Goal: Task Accomplishment & Management: Use online tool/utility

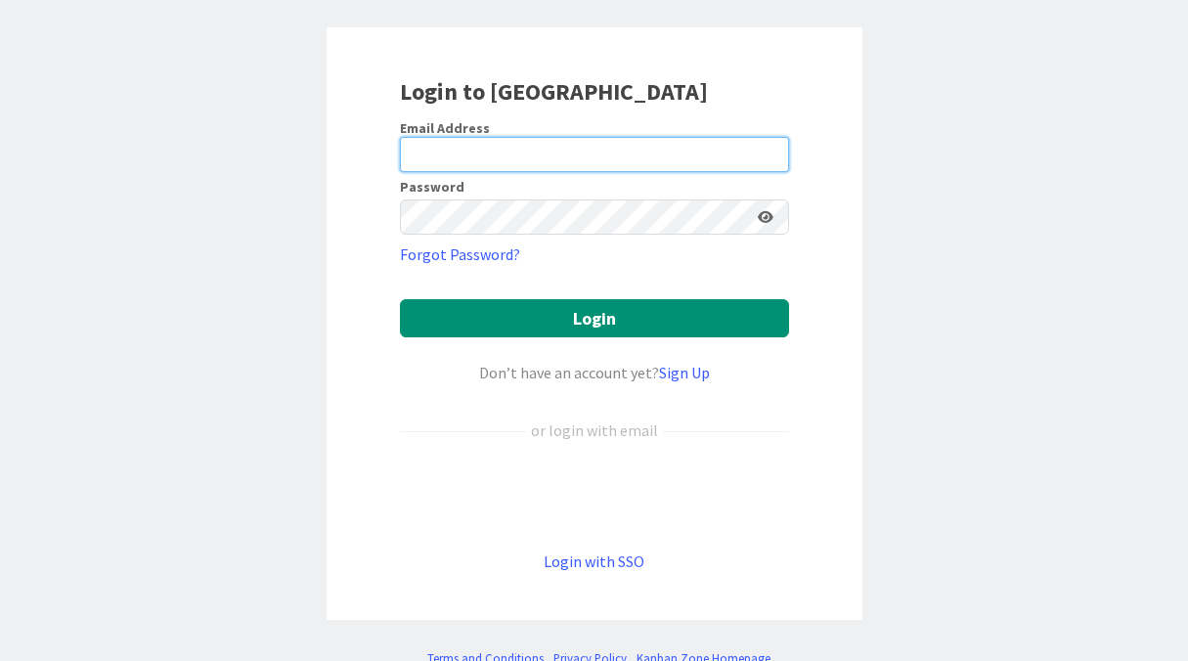
scroll to position [100, 0]
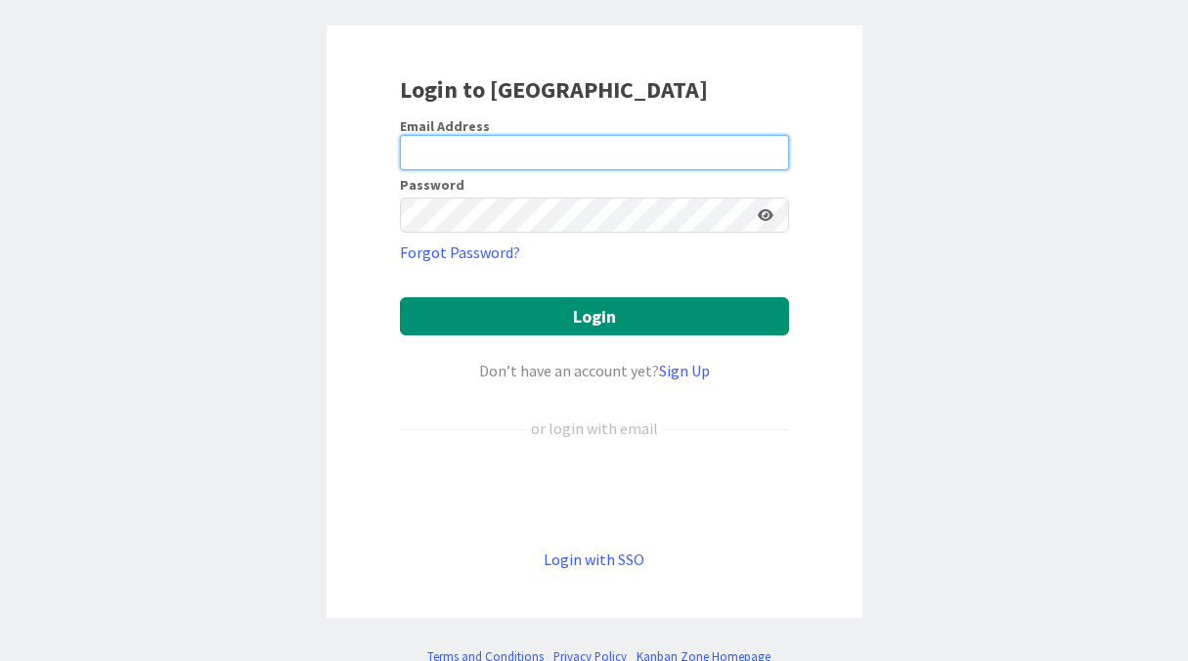
click at [585, 161] on input "email" at bounding box center [594, 152] width 389 height 35
type input "[PERSON_NAME][EMAIL_ADDRESS][PERSON_NAME][DOMAIN_NAME]"
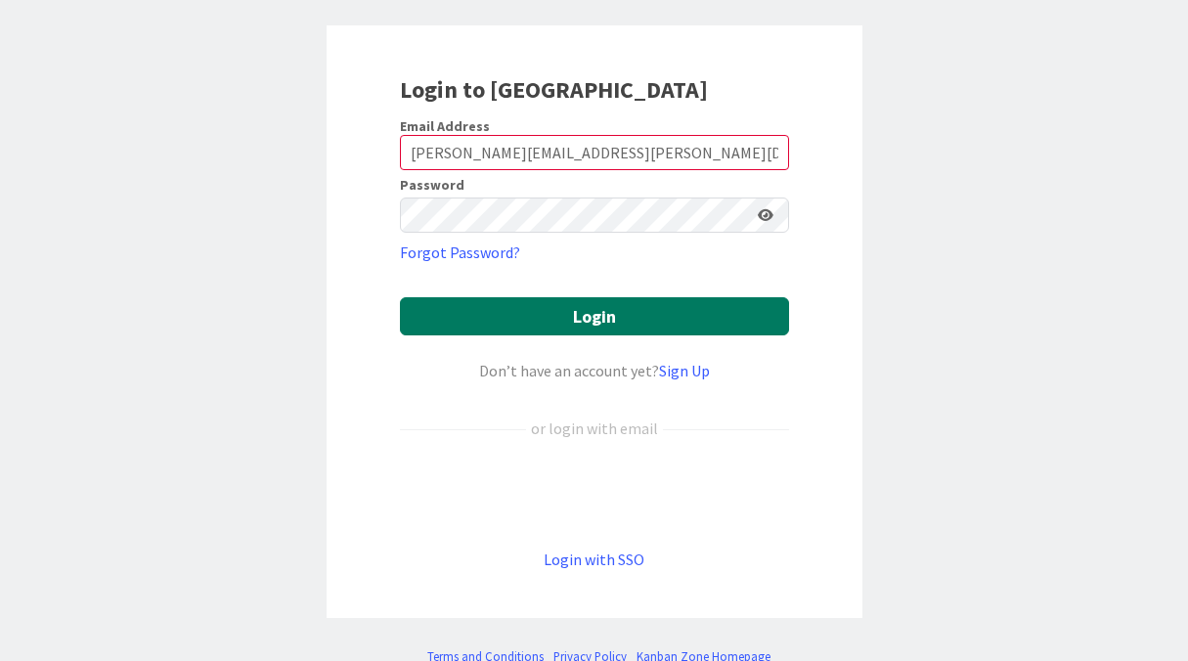
click at [565, 301] on button "Login" at bounding box center [594, 316] width 389 height 38
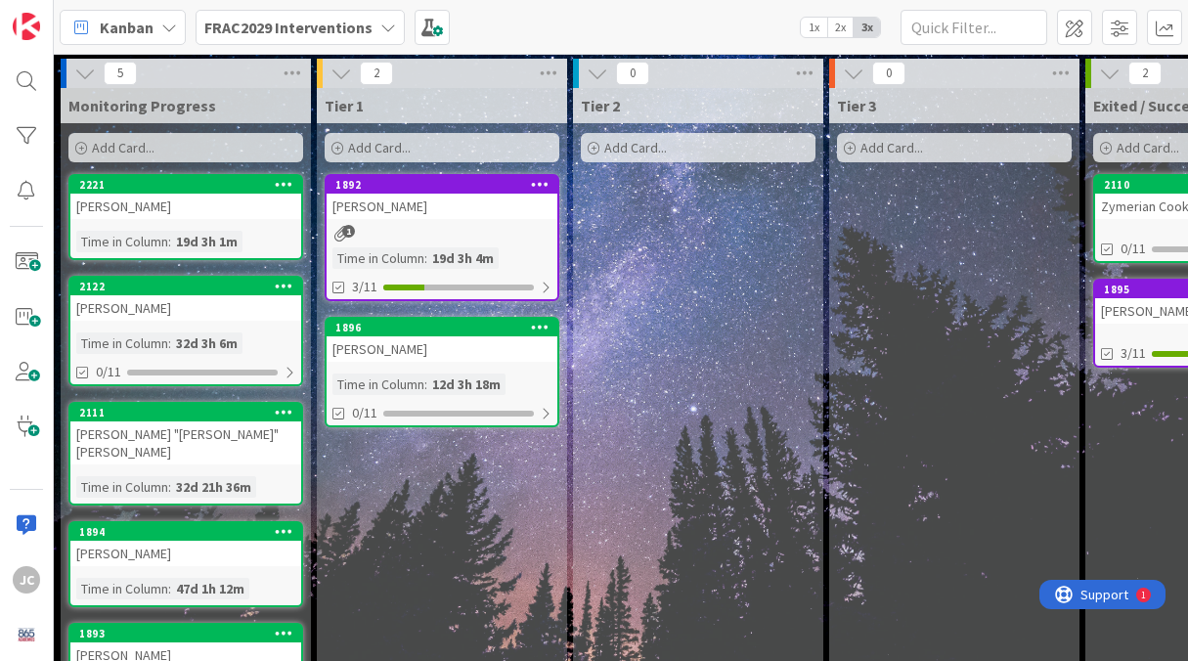
click at [262, 36] on span "FRAC2029 Interventions" at bounding box center [288, 27] width 168 height 23
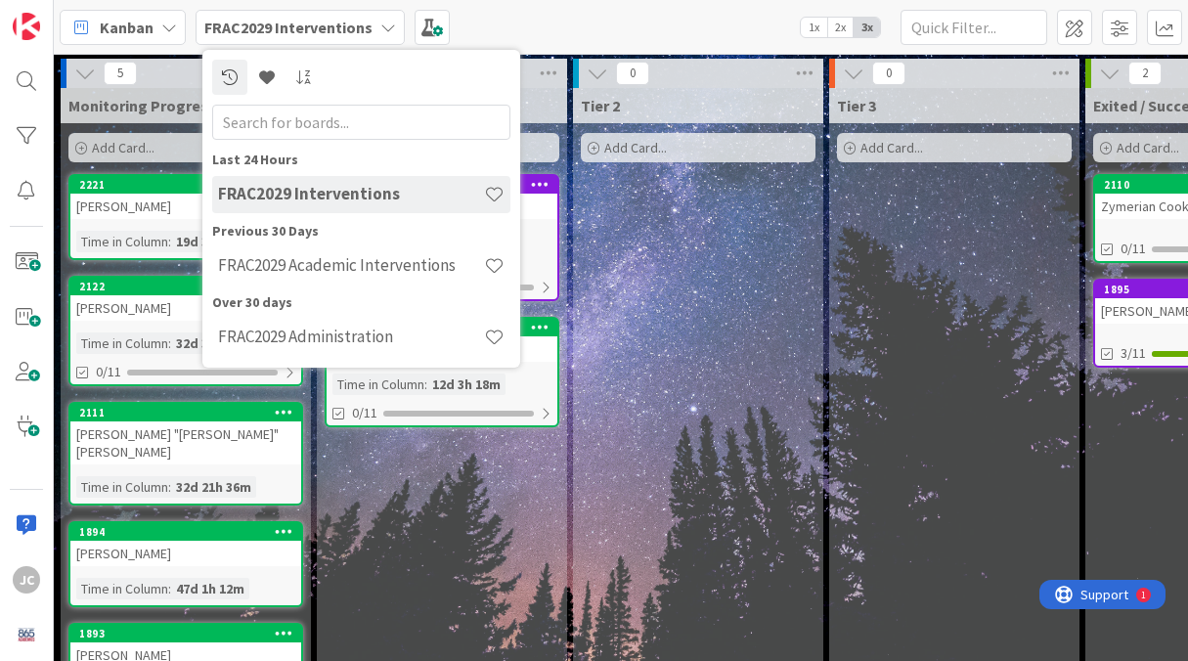
click at [711, 397] on div "Tier 2 Add Card..." at bounding box center [698, 418] width 250 height 661
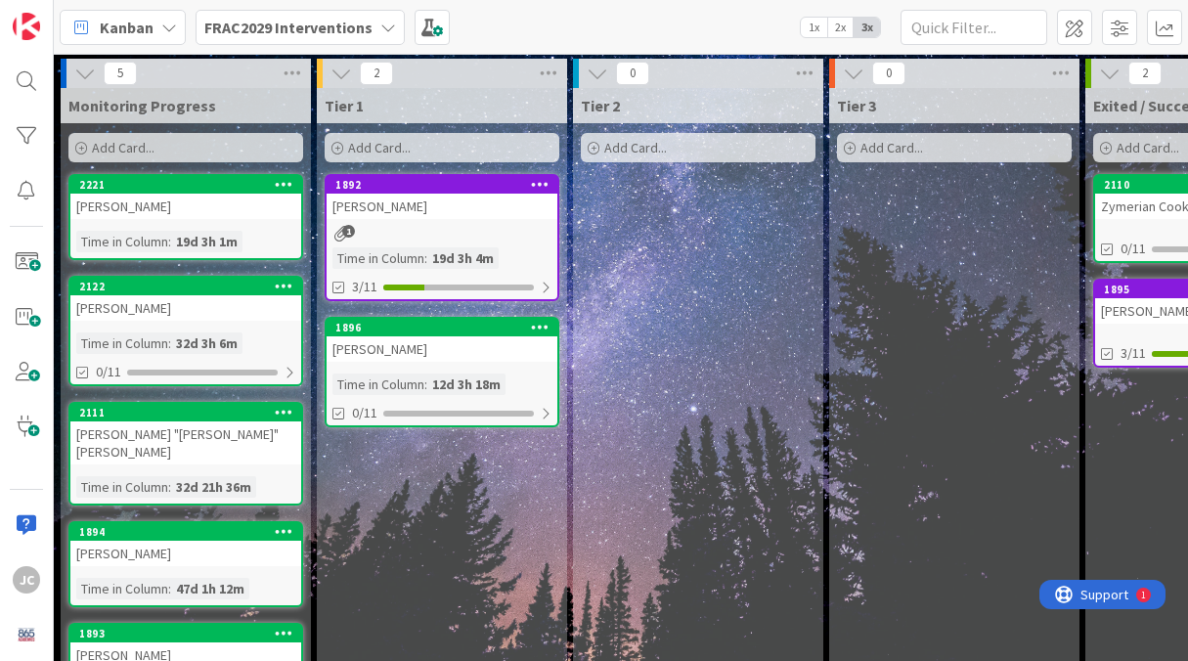
click at [284, 18] on b "FRAC2029 Interventions" at bounding box center [288, 28] width 168 height 20
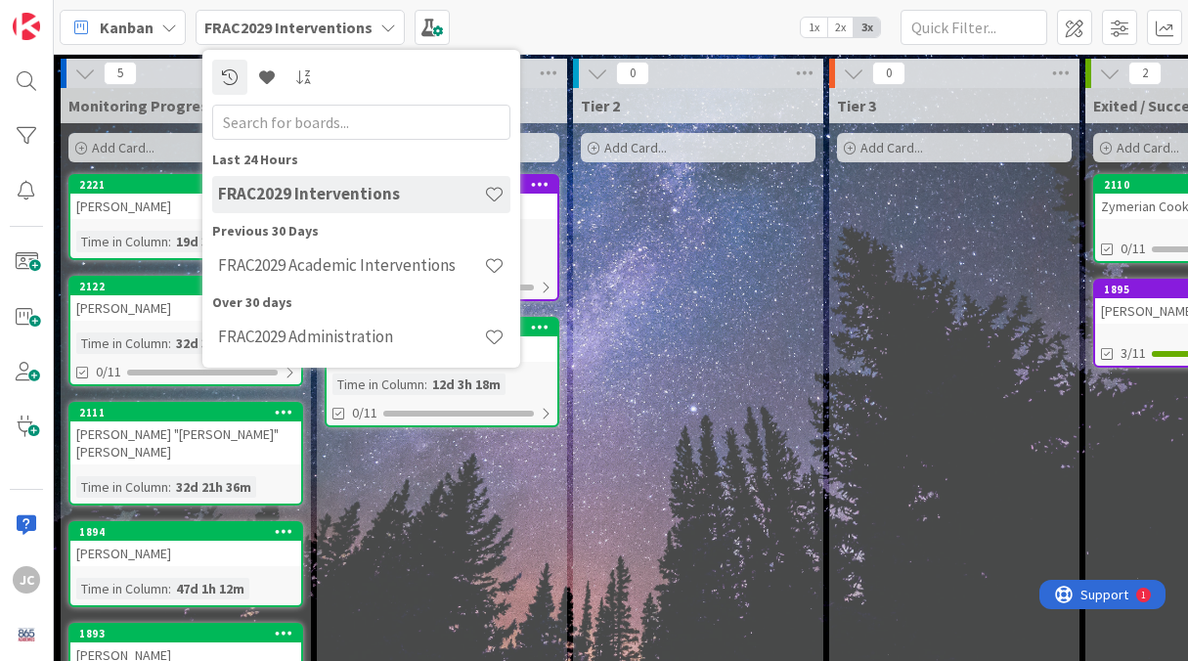
click at [738, 258] on div "Tier 2 Add Card..." at bounding box center [698, 418] width 250 height 661
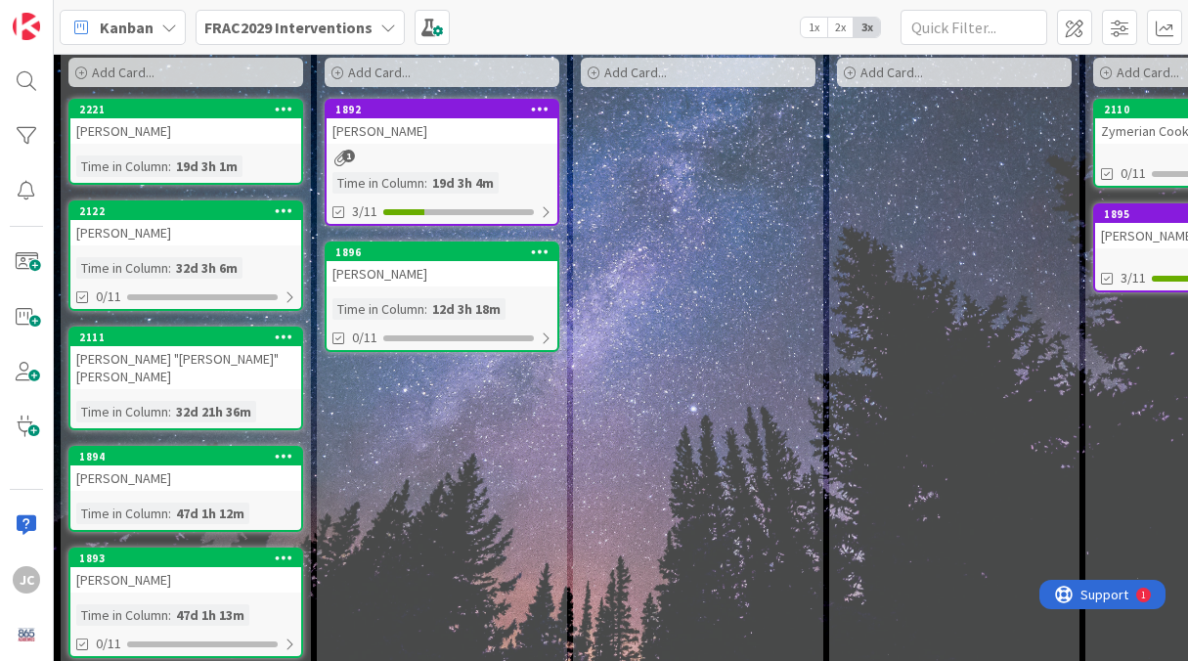
scroll to position [80, 0]
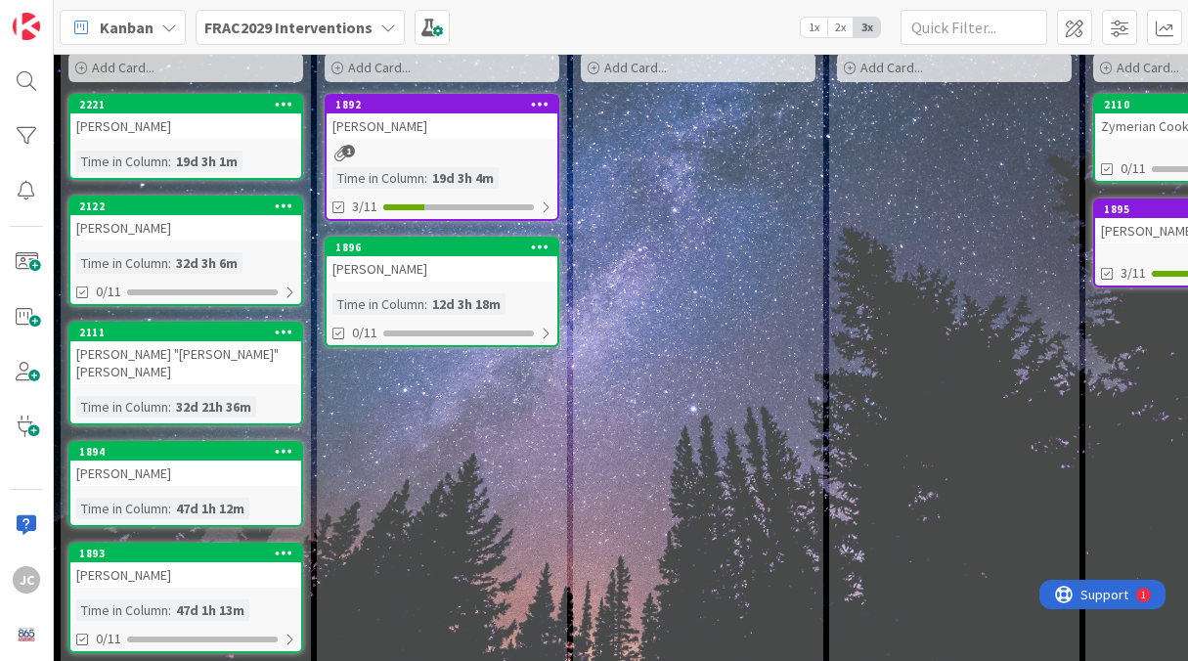
click at [766, 315] on div "Tier 2 Add Card..." at bounding box center [698, 338] width 250 height 661
click at [331, 22] on b "FRAC2029 Interventions" at bounding box center [288, 28] width 168 height 20
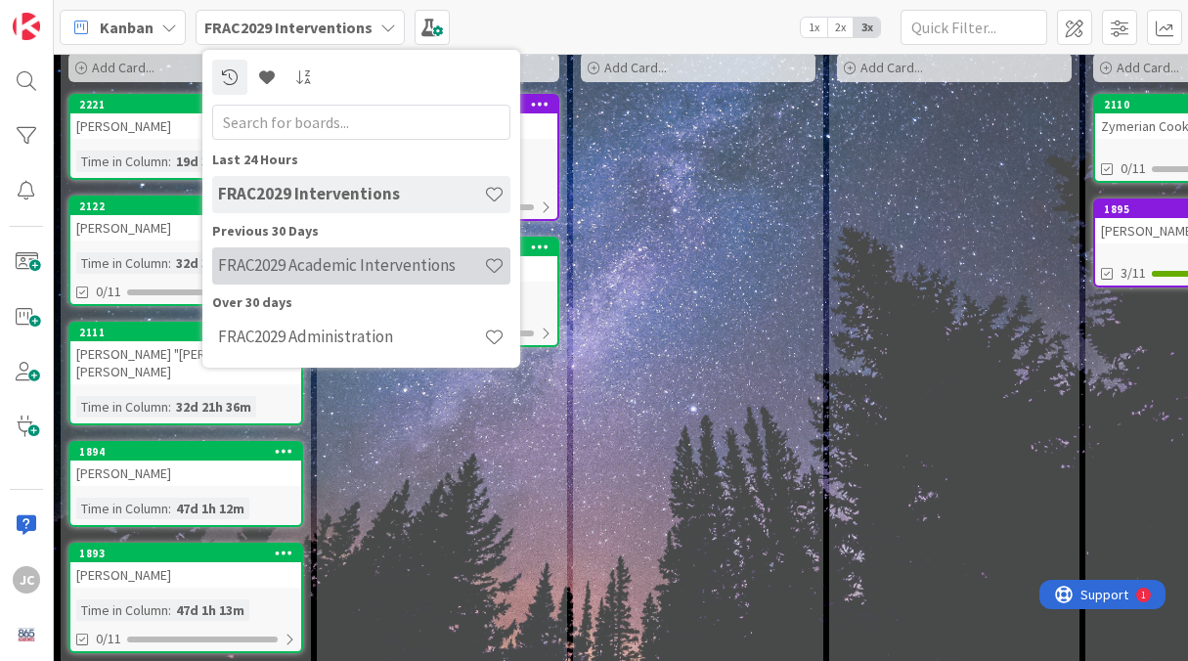
click at [403, 266] on h4 "FRAC2029 Academic Interventions" at bounding box center [351, 265] width 266 height 20
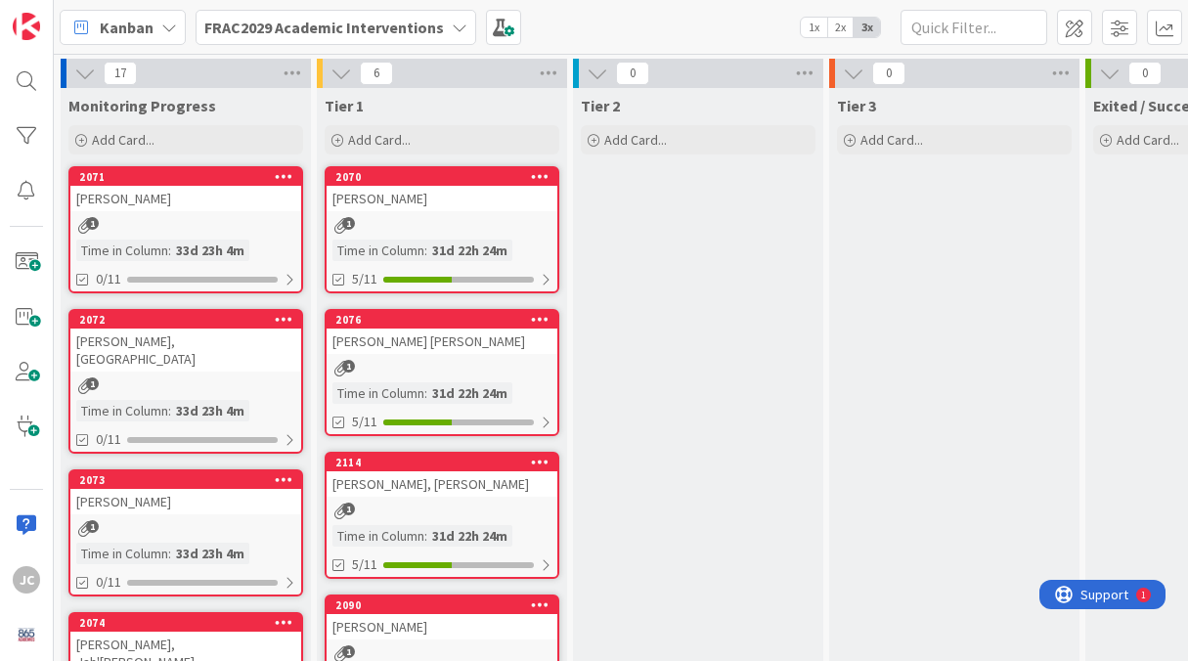
click at [368, 28] on b "FRAC2029 Academic Interventions" at bounding box center [324, 28] width 240 height 20
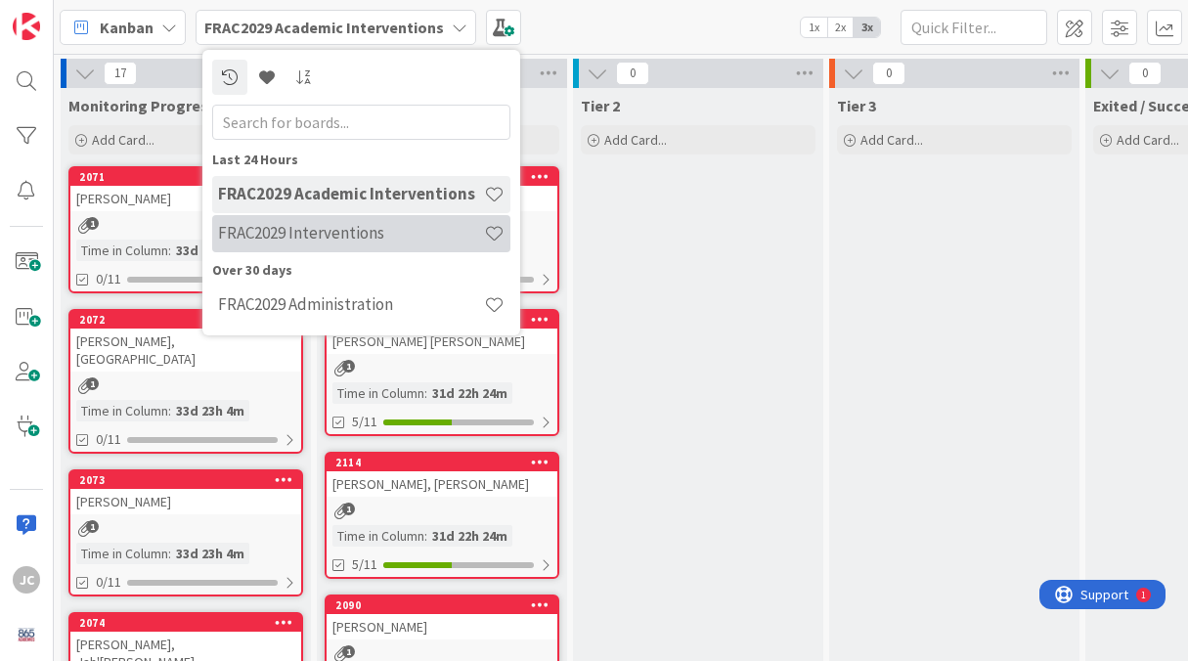
click at [356, 219] on div "FRAC2029 Interventions" at bounding box center [361, 233] width 298 height 37
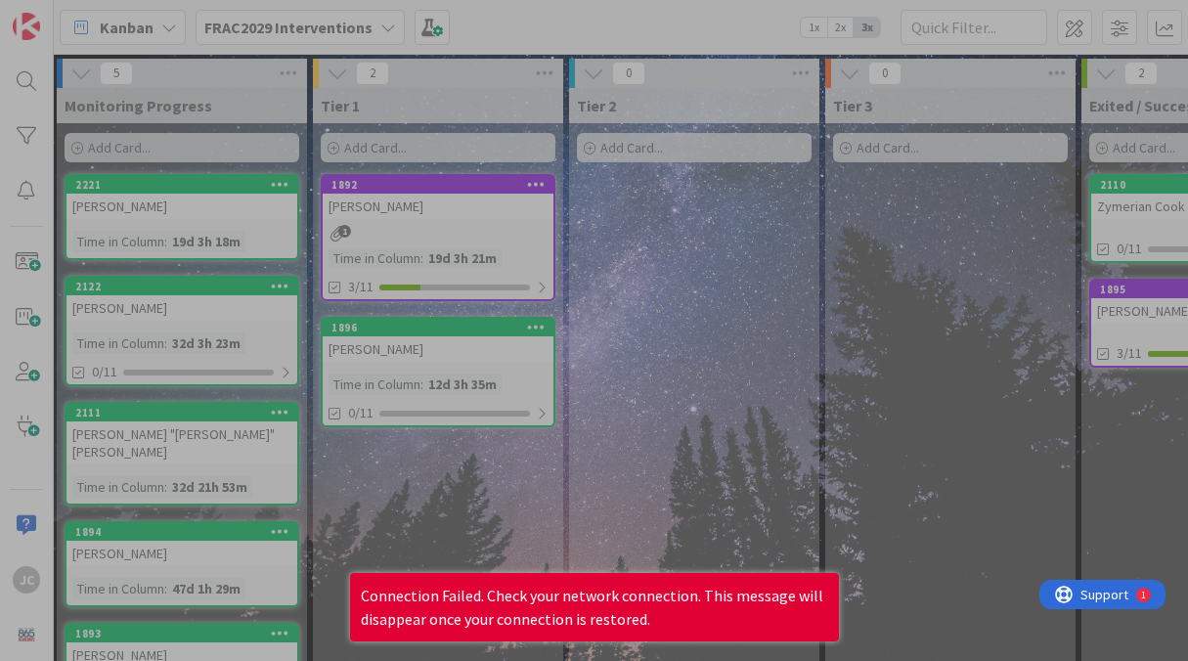
scroll to position [0, 4]
